Goal: Task Accomplishment & Management: Manage account settings

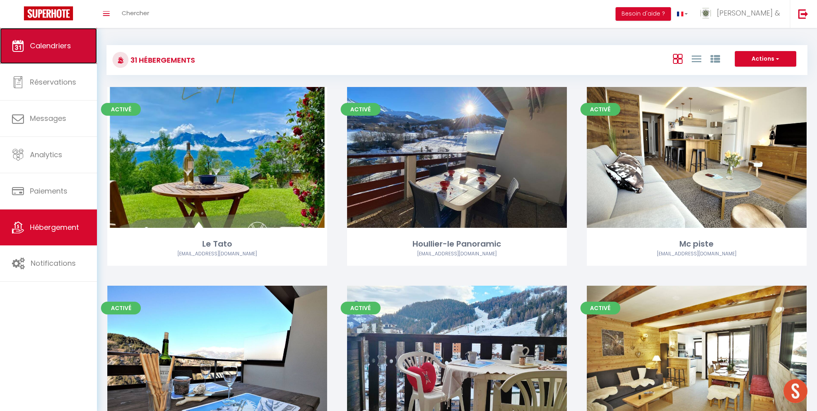
click at [56, 48] on span "Calendriers" at bounding box center [50, 46] width 41 height 10
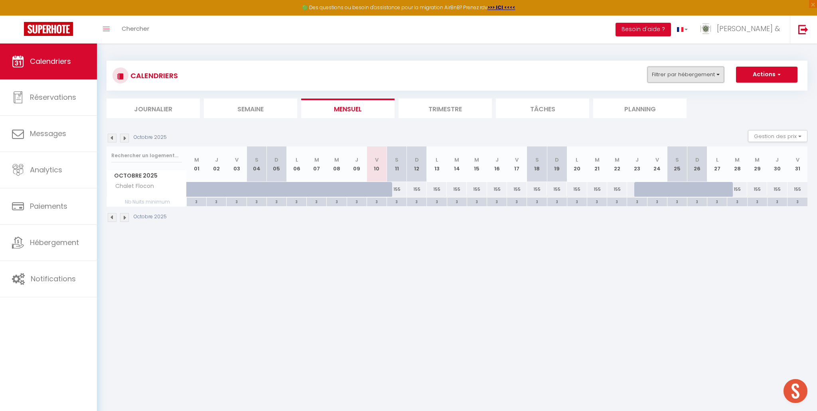
click at [716, 71] on button "Filtrer par hébergement" at bounding box center [685, 75] width 77 height 16
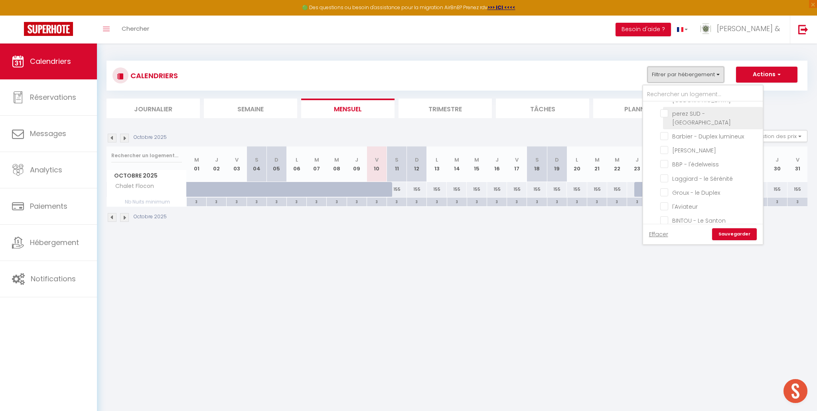
scroll to position [102, 0]
click at [664, 186] on input "Groux - le Duplex" at bounding box center [710, 190] width 100 height 8
checkbox input "true"
checkbox input "false"
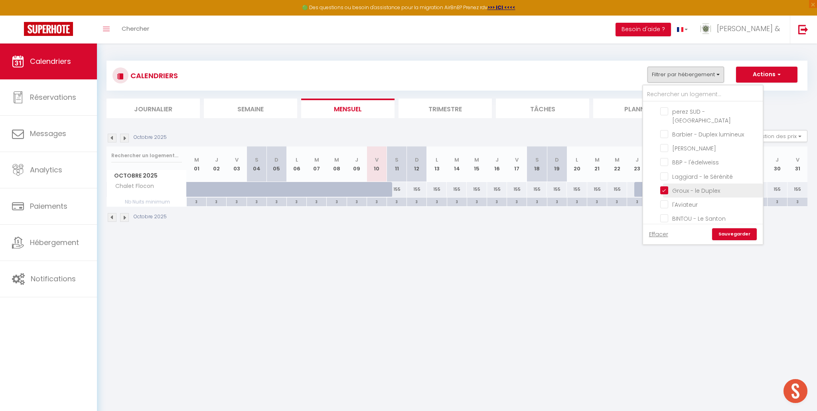
checkbox input "false"
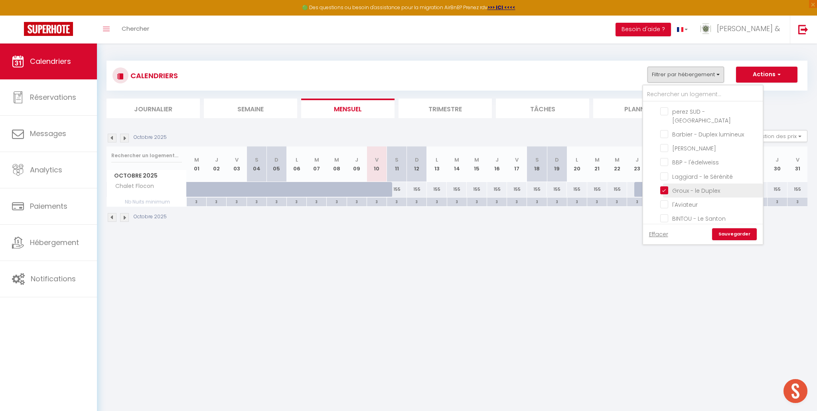
checkbox input "false"
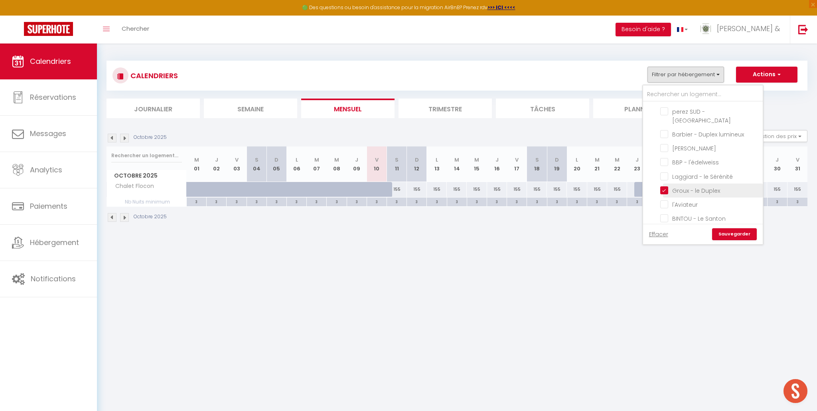
checkbox input "false"
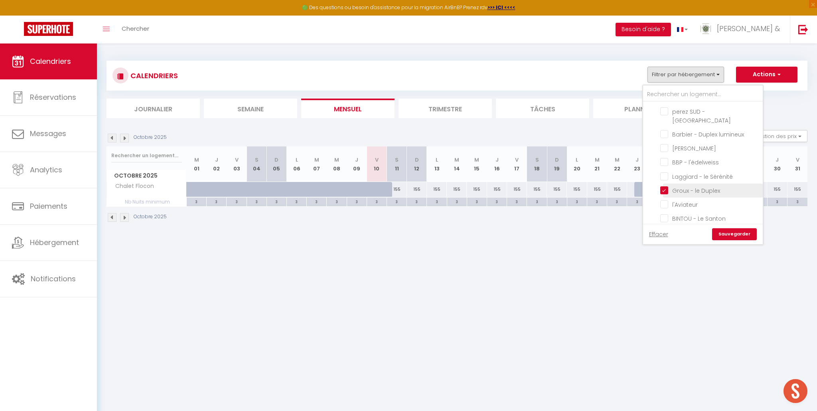
checkbox input "false"
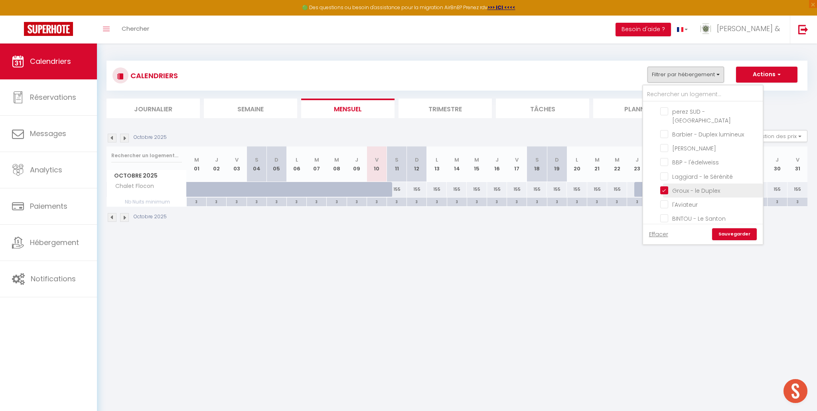
checkbox input "false"
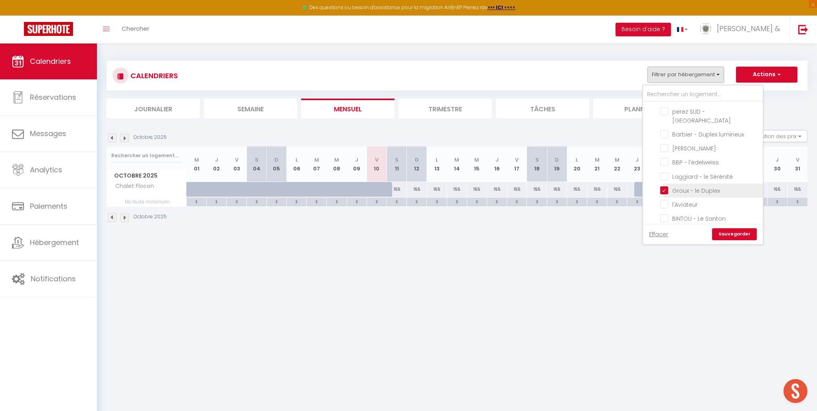
checkbox input "false"
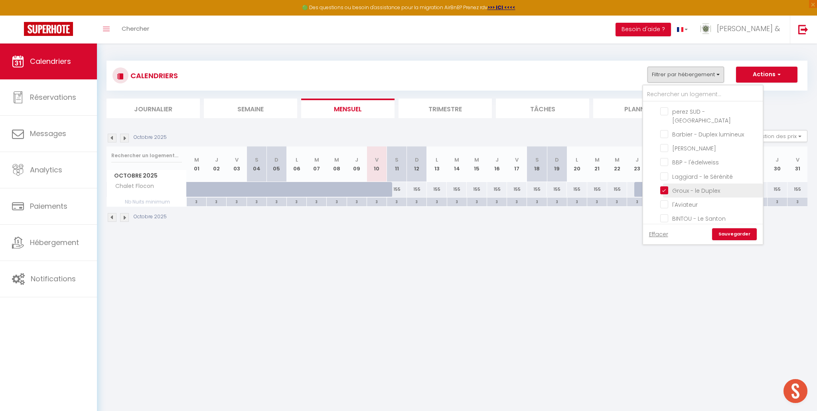
checkbox input "false"
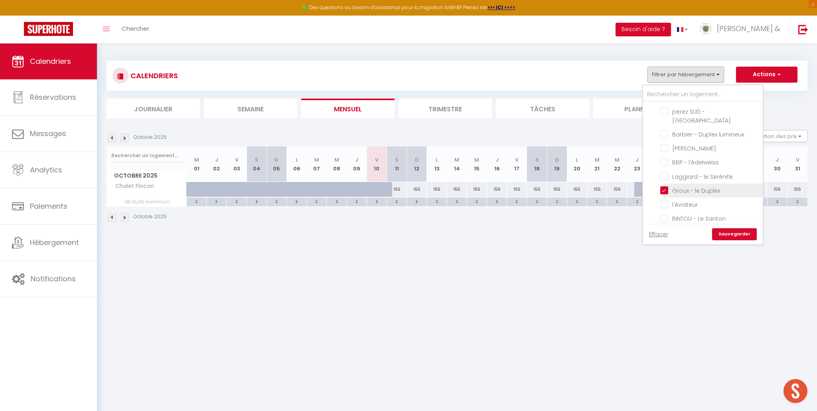
checkbox input "false"
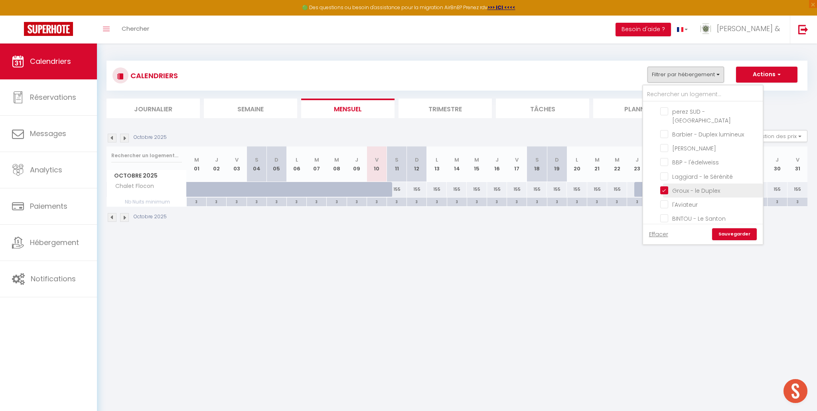
checkbox input "false"
checkbox input "true"
checkbox input "false"
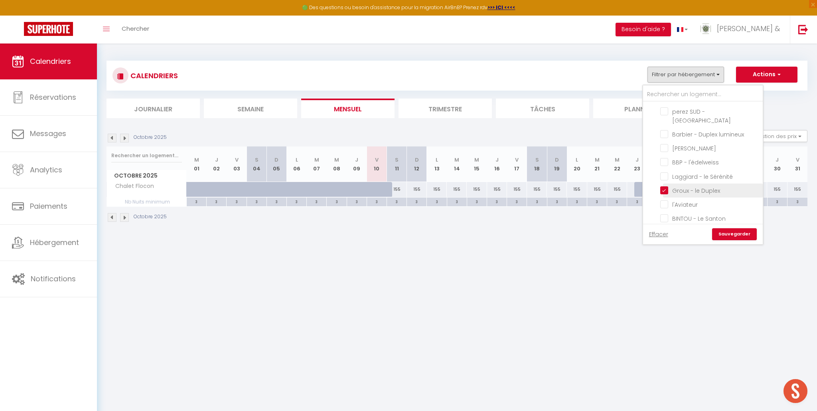
checkbox input "false"
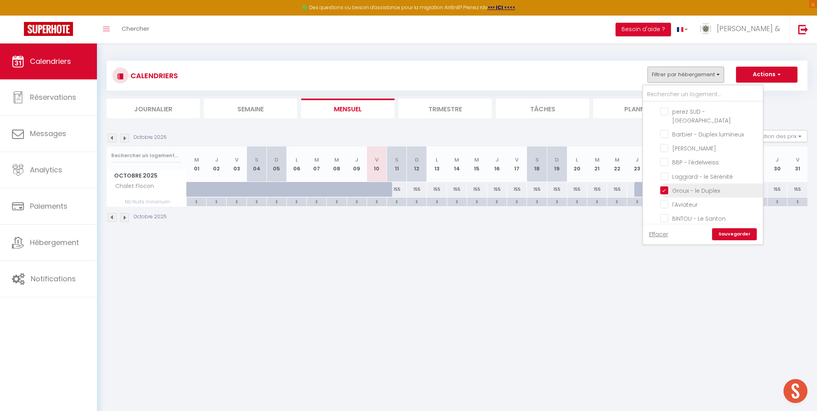
checkbox input "false"
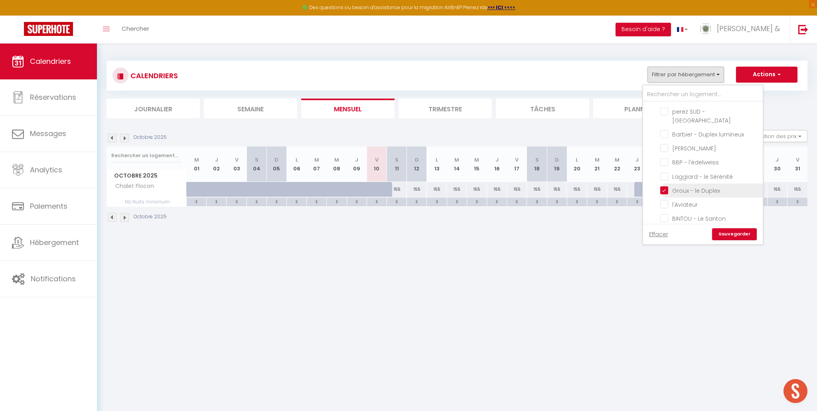
checkbox input "false"
click at [664, 187] on input "Chalet Flocon" at bounding box center [710, 191] width 100 height 8
checkbox input "false"
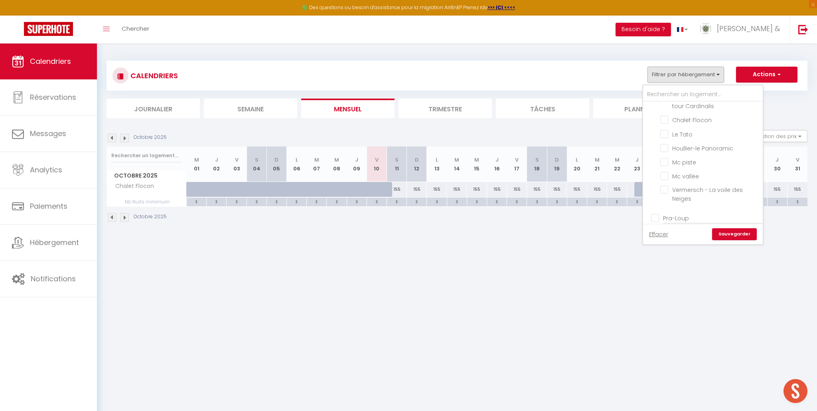
click at [666, 225] on input "Chalet Flocon" at bounding box center [710, 229] width 100 height 8
checkbox input "false"
click at [728, 236] on link "Sauvegarder" at bounding box center [734, 234] width 45 height 12
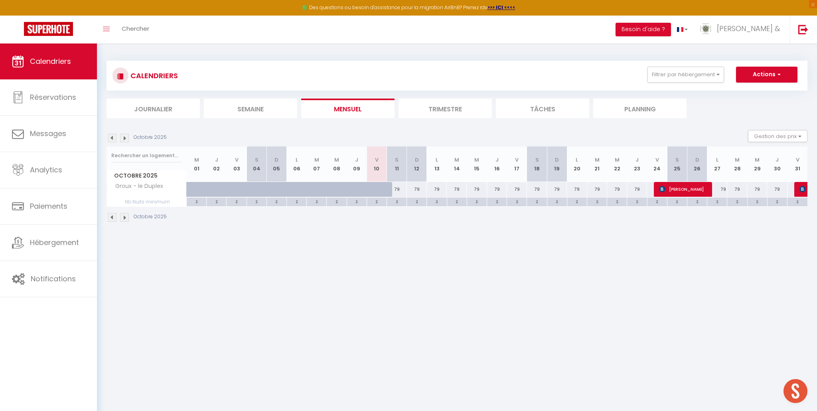
click at [574, 191] on div "79" at bounding box center [577, 189] width 20 height 15
type input "79"
select select "1"
type input "Lun 20 Octobre 2025"
type input "Mar 21 Octobre 2025"
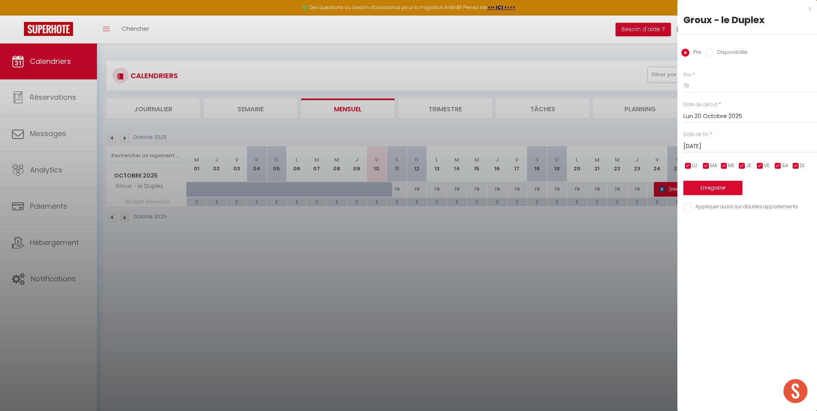
click at [708, 53] on input "Disponibilité" at bounding box center [709, 53] width 8 height 8
radio input "true"
radio input "false"
click at [697, 88] on select "Disponible Indisponible" at bounding box center [750, 86] width 134 height 15
select select "0"
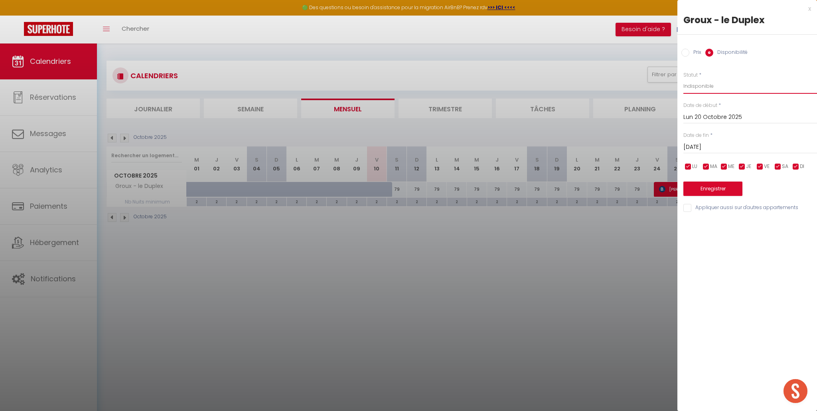
click at [683, 79] on select "Disponible Indisponible" at bounding box center [750, 86] width 134 height 15
click at [703, 146] on input "Mar 21 Octobre 2025" at bounding box center [750, 147] width 134 height 10
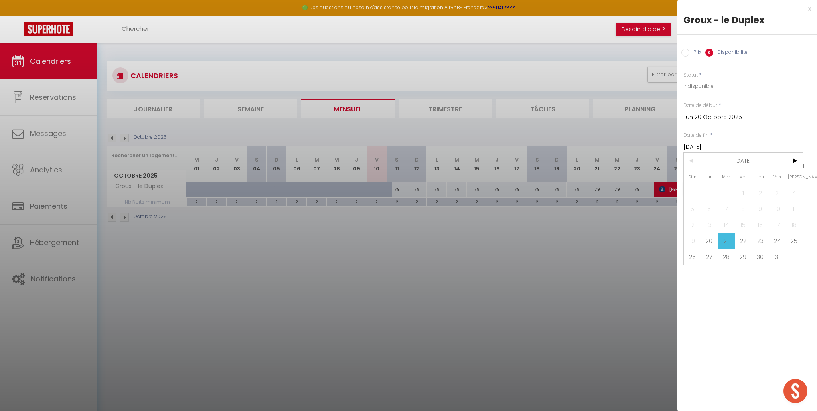
click at [761, 244] on span "23" at bounding box center [759, 240] width 17 height 16
type input "Jeu 23 Octobre 2025"
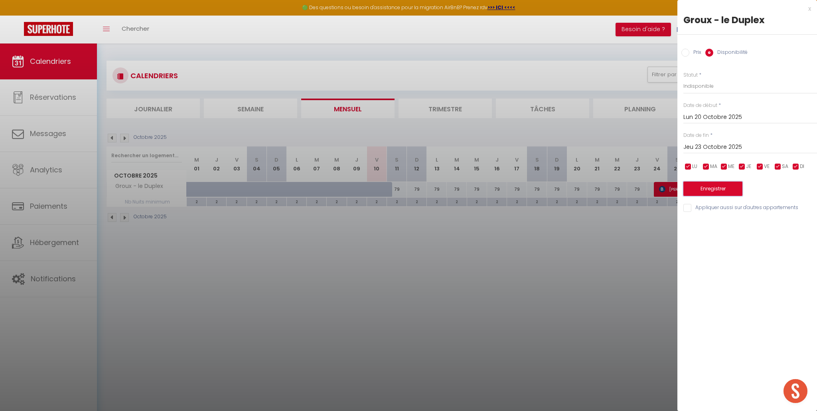
click at [718, 190] on button "Enregistrer" at bounding box center [712, 188] width 59 height 14
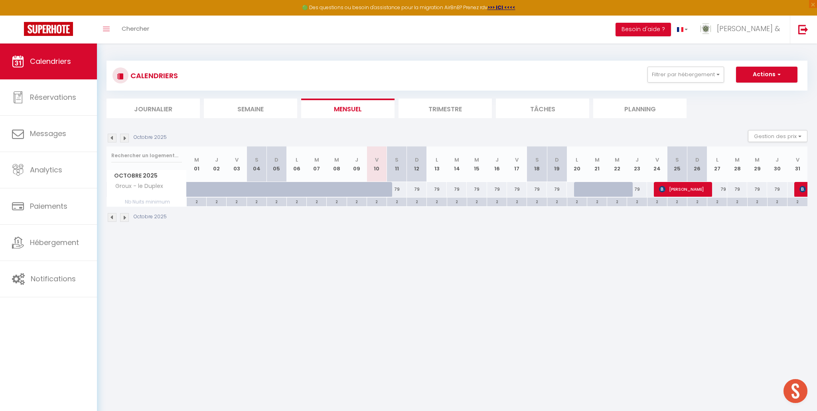
click at [487, 280] on body "🟢 Des questions ou besoin d'assistance pour la migration AirBnB? Prenez rdv >>>…" at bounding box center [408, 248] width 817 height 411
click at [813, 3] on span "×" at bounding box center [813, 4] width 8 height 8
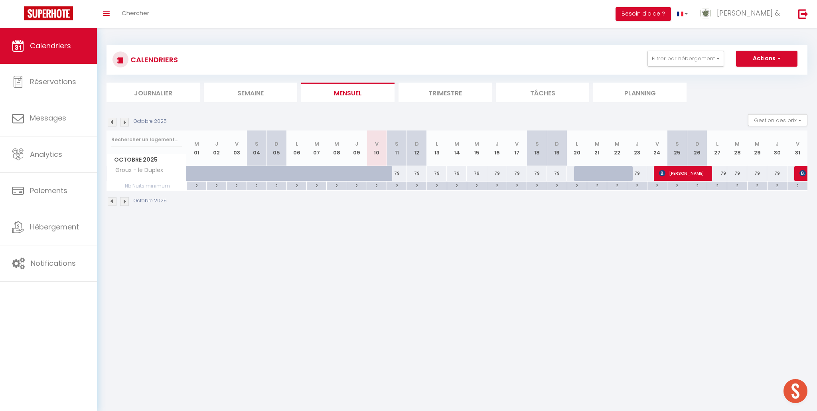
scroll to position [0, 0]
click at [125, 120] on img at bounding box center [124, 122] width 9 height 9
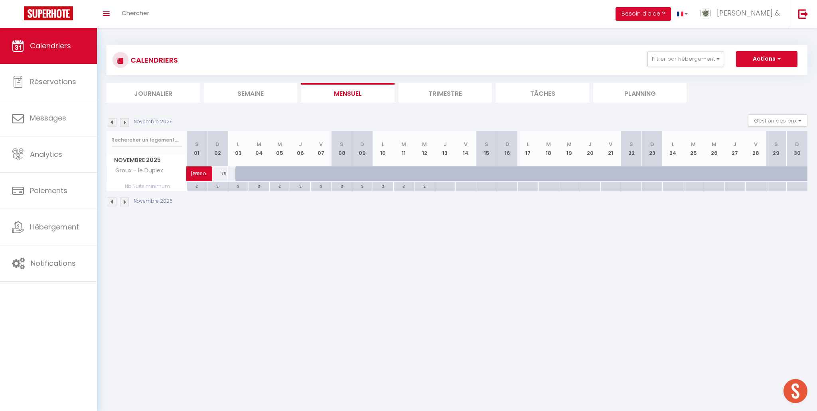
click at [115, 124] on img at bounding box center [112, 122] width 9 height 9
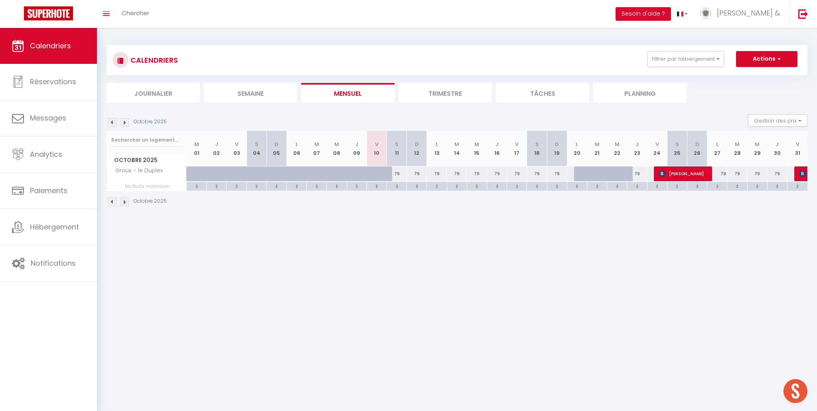
click at [423, 234] on body "🟢 Des questions ou besoin d'assistance pour la migration AirBnB? Prenez rdv >>>…" at bounding box center [408, 233] width 817 height 411
click at [674, 62] on button "Filtrer par hébergement" at bounding box center [685, 59] width 77 height 16
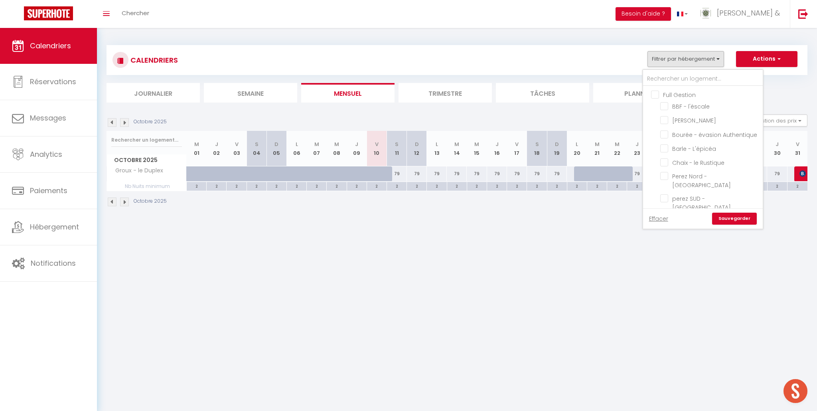
click at [655, 94] on input "Full Gestion" at bounding box center [711, 94] width 120 height 8
checkbox input "true"
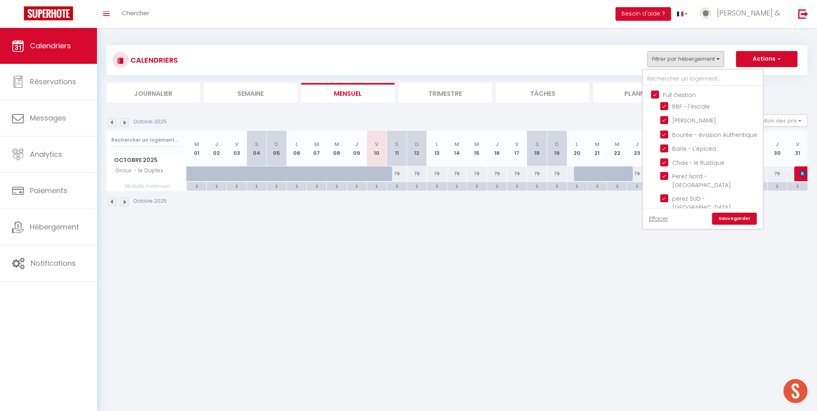
checkbox input "true"
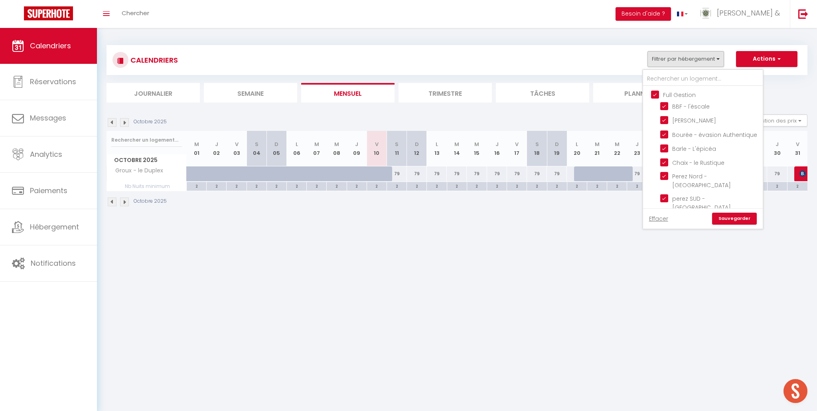
checkbox input "true"
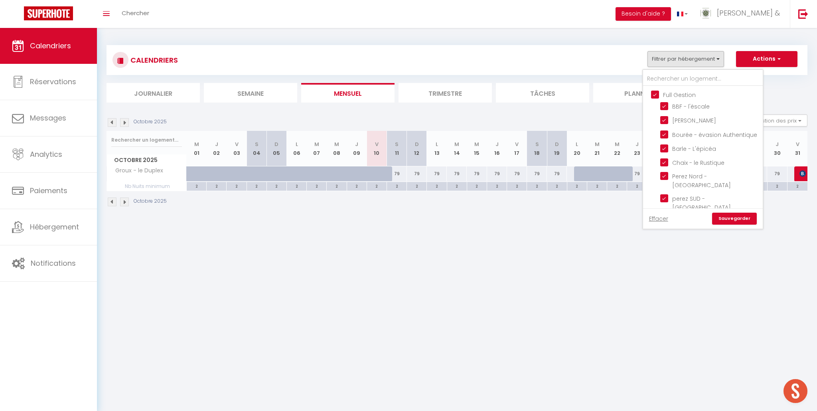
checkbox input "true"
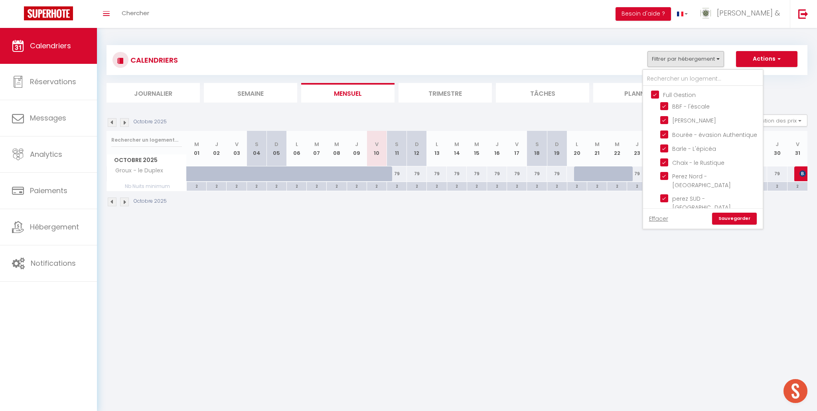
checkbox input "true"
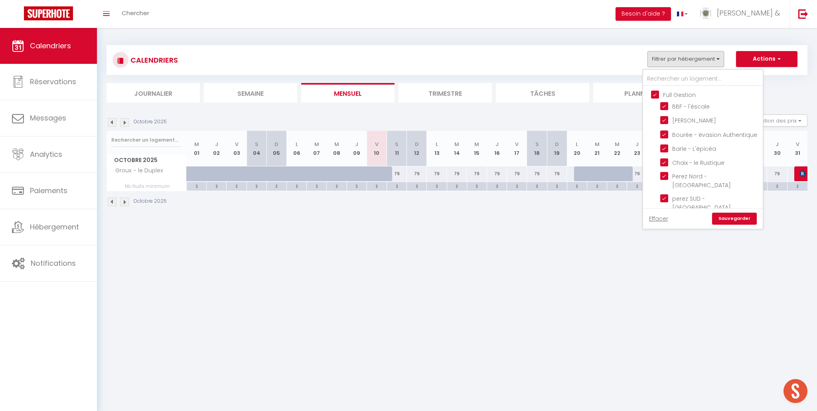
checkbox input "true"
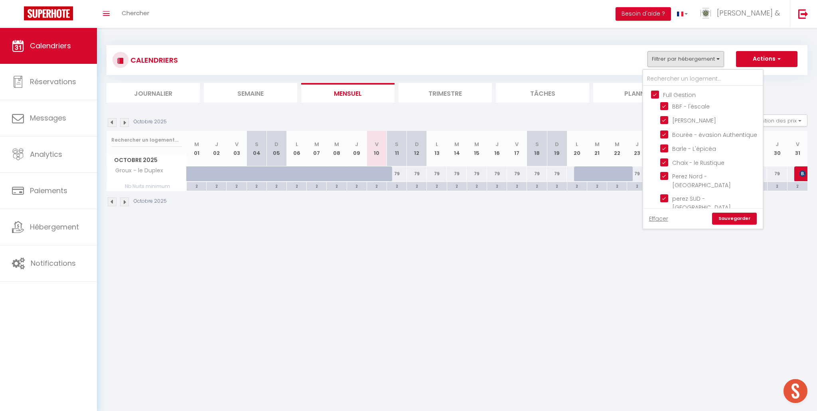
checkbox input "true"
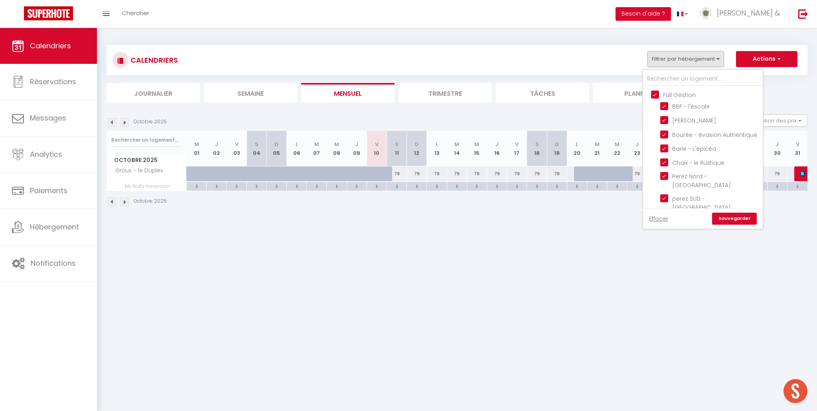
checkbox input "true"
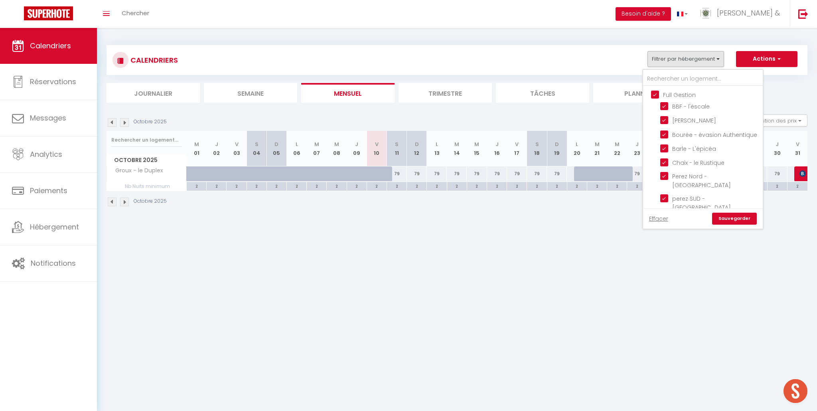
checkbox input "true"
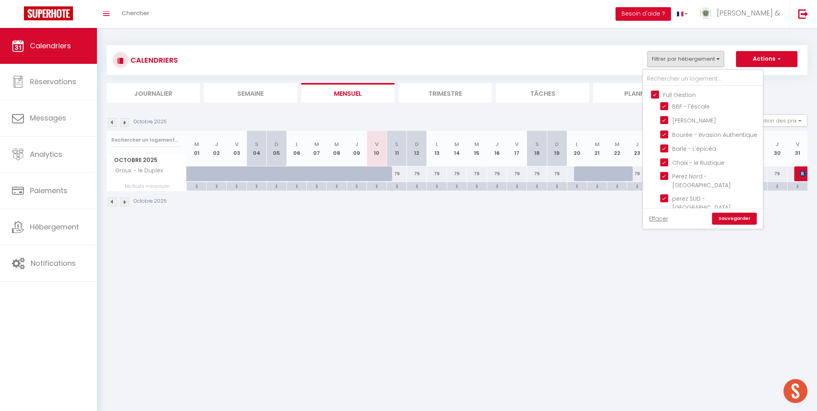
checkbox input "true"
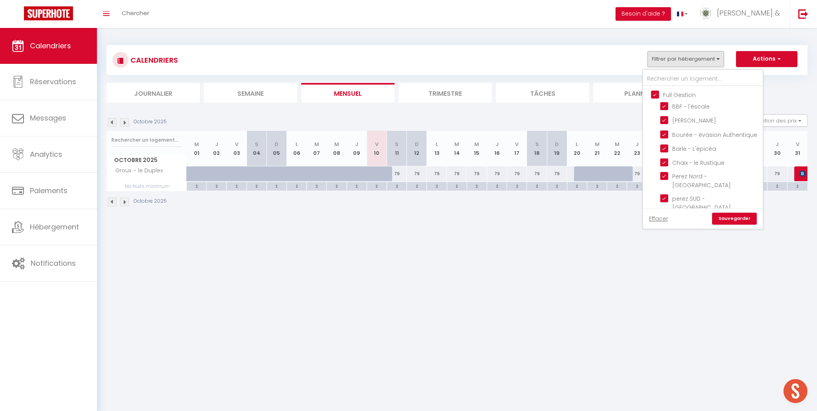
checkbox input "true"
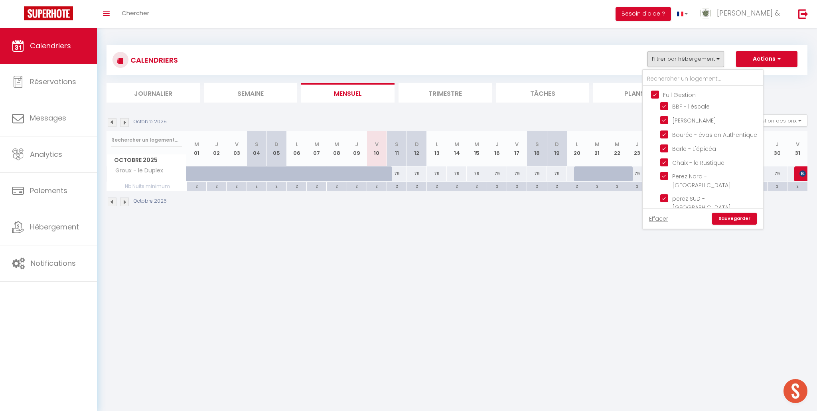
checkbox input "true"
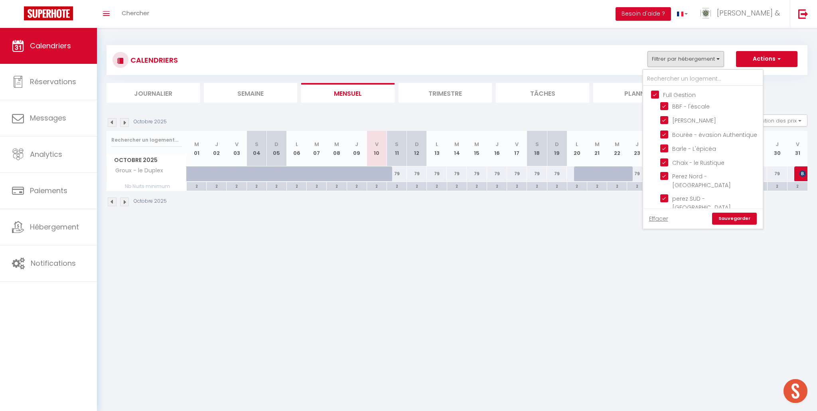
checkbox input "true"
checkbox input "false"
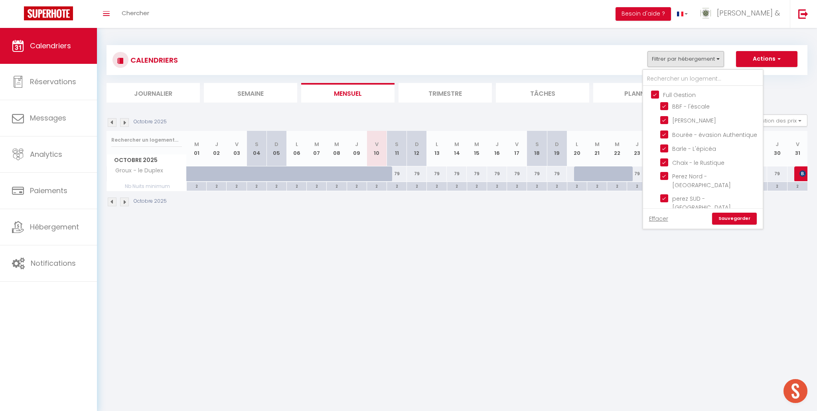
click at [739, 221] on link "Sauvegarder" at bounding box center [734, 219] width 45 height 12
